Goal: Task Accomplishment & Management: Complete application form

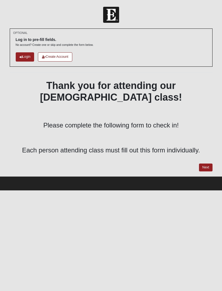
click at [207, 163] on link "Next" at bounding box center [205, 167] width 13 height 8
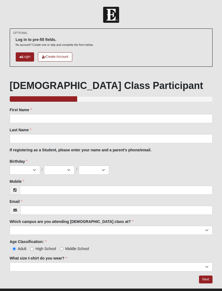
scroll to position [4, 0]
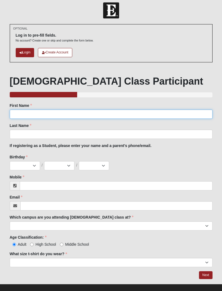
click at [59, 113] on input "First Name" at bounding box center [111, 113] width 203 height 9
type input "Kirsten"
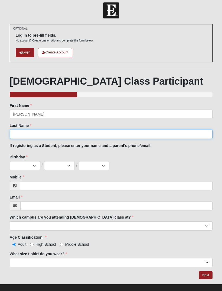
click at [56, 133] on input "Last Name" at bounding box center [111, 133] width 203 height 9
type input "Uveges"
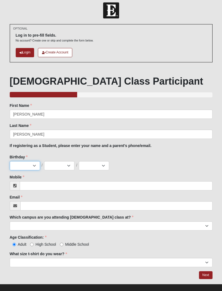
click at [30, 162] on select "Jan Feb Mar Apr May Jun Jul Aug Sep Oct Nov Dec" at bounding box center [25, 165] width 30 height 9
select select "12"
click at [61, 168] on select "1 2 3 4 5 6 7 8 9 10 11 12 13 14 15 16 17 18 19 20 21 22 23 24 25 26 27 28 29 3…" at bounding box center [59, 165] width 30 height 9
click at [63, 167] on select "1 2 3 4 5 6 7 8 9 10 11 12 13 14 15 16 17 18 19 20 21 22 23 24 25 26 27 28 29 3…" at bounding box center [59, 165] width 30 height 9
select select "13"
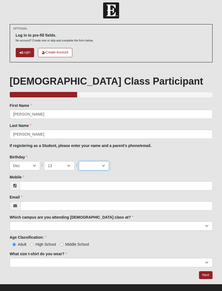
click at [103, 170] on select "2025 2024 2023 2022 2021 2020 2019 2018 2017 2016 2015 2014 2013 2012 2011 2010…" at bounding box center [94, 165] width 30 height 9
click at [104, 165] on select "2025 2024 2023 2022 2021 2020 2019 2018 2017 2016 2015 2014 2013 2012 2011 2010…" at bounding box center [94, 165] width 30 height 9
select select "1989"
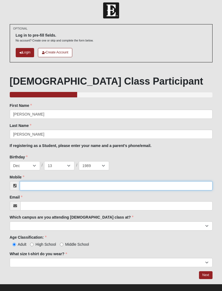
click at [54, 186] on input "Mobile" at bounding box center [116, 185] width 193 height 9
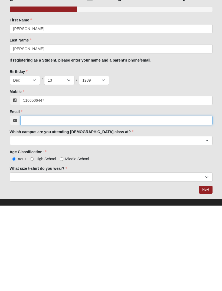
click at [92, 201] on input "Email" at bounding box center [116, 205] width 192 height 9
type input "(516) 650-6447"
type input "koertle13@gmail.com"
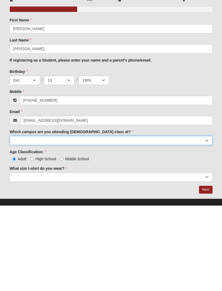
click at [76, 221] on select "Arlington Baymeadows Eleven22 Online Fleming Island Jesup Mandarin North Jax Or…" at bounding box center [111, 225] width 203 height 9
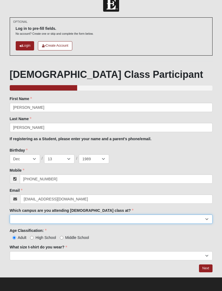
select select "11"
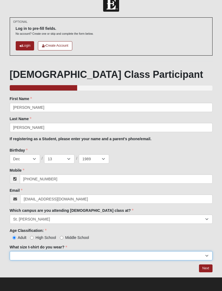
click at [56, 256] on select "Small Medium Large XL 2XL 3XL" at bounding box center [111, 255] width 203 height 9
select select "Small"
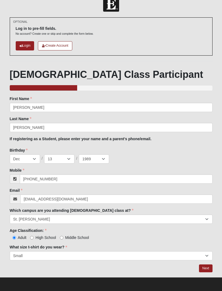
click at [205, 268] on link "Next" at bounding box center [205, 268] width 13 height 8
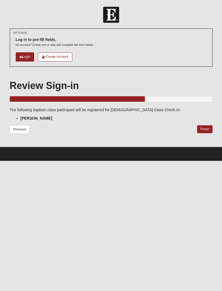
click at [206, 126] on link "Finish" at bounding box center [204, 129] width 15 height 8
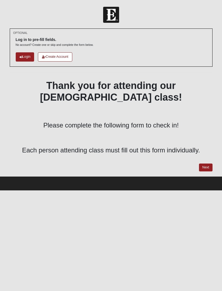
click at [211, 163] on link "Next" at bounding box center [205, 167] width 13 height 8
